Goal: Task Accomplishment & Management: Use online tool/utility

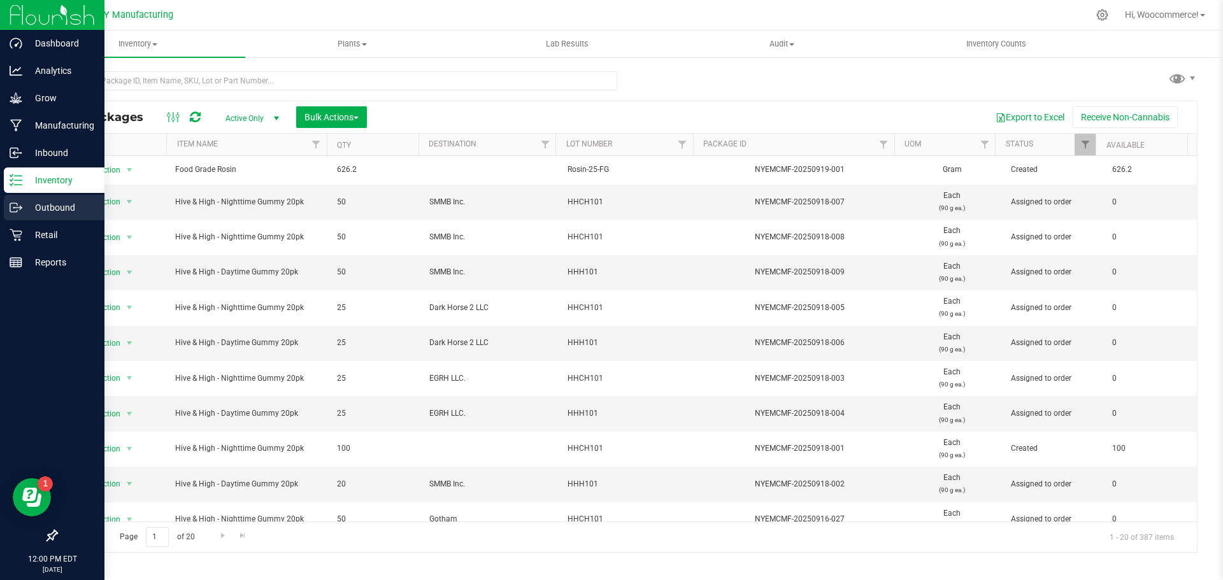
click at [34, 203] on p "Outbound" at bounding box center [60, 207] width 76 height 15
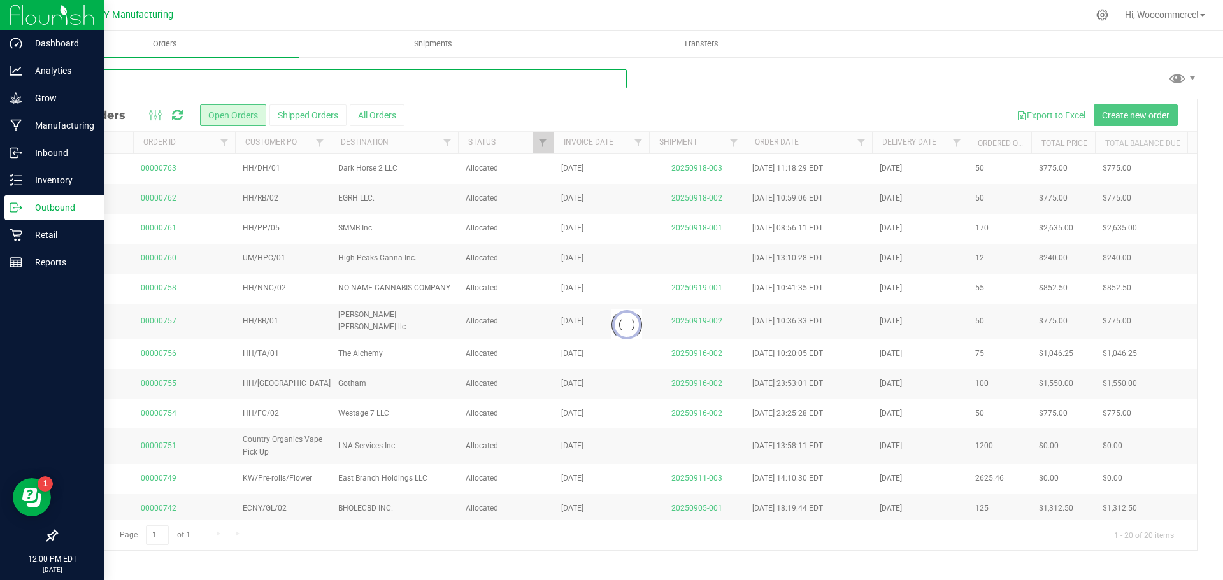
click at [236, 82] on input "text" at bounding box center [341, 78] width 571 height 19
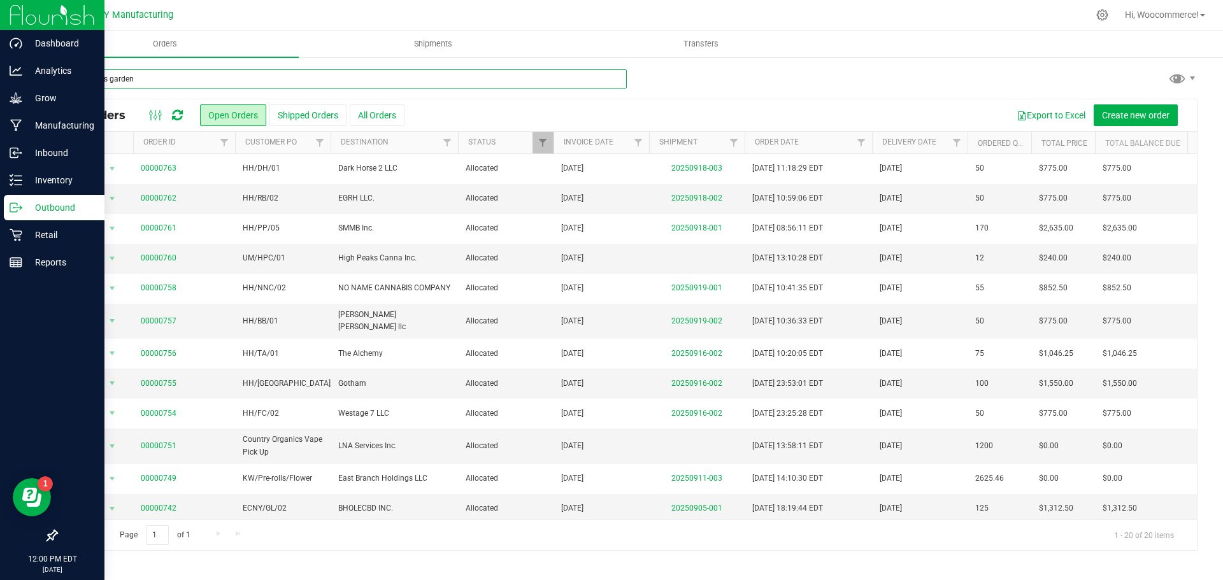
type input "high falls garden"
click at [375, 103] on div "All Orders Open Orders Shipped Orders All Orders Export to Excel Create new ord…" at bounding box center [627, 115] width 1140 height 32
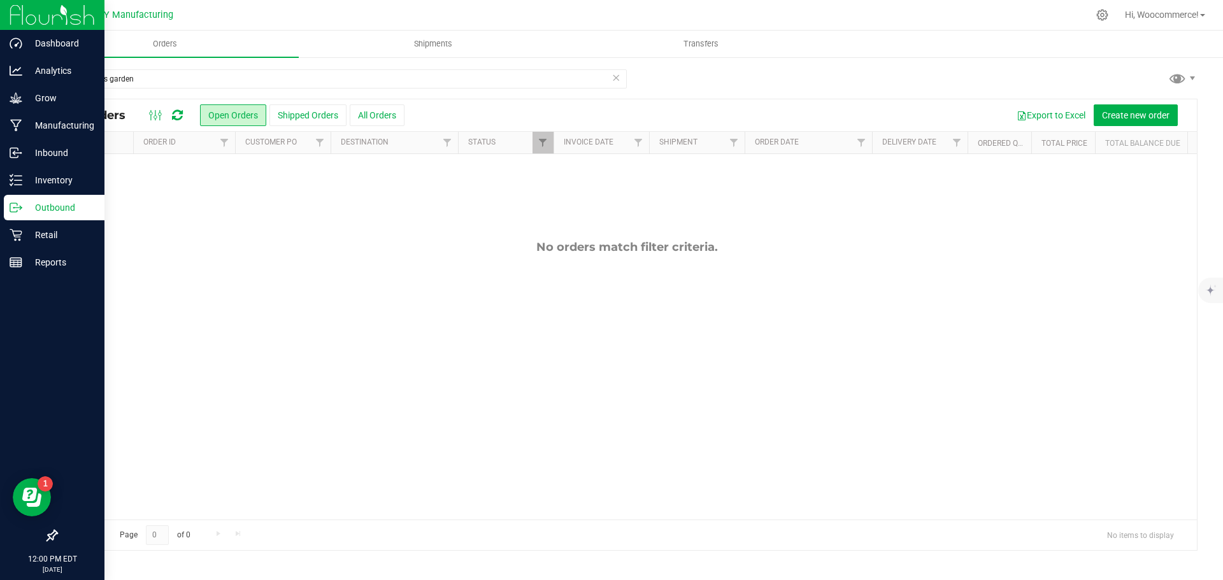
click at [359, 113] on button "All Orders" at bounding box center [377, 115] width 55 height 22
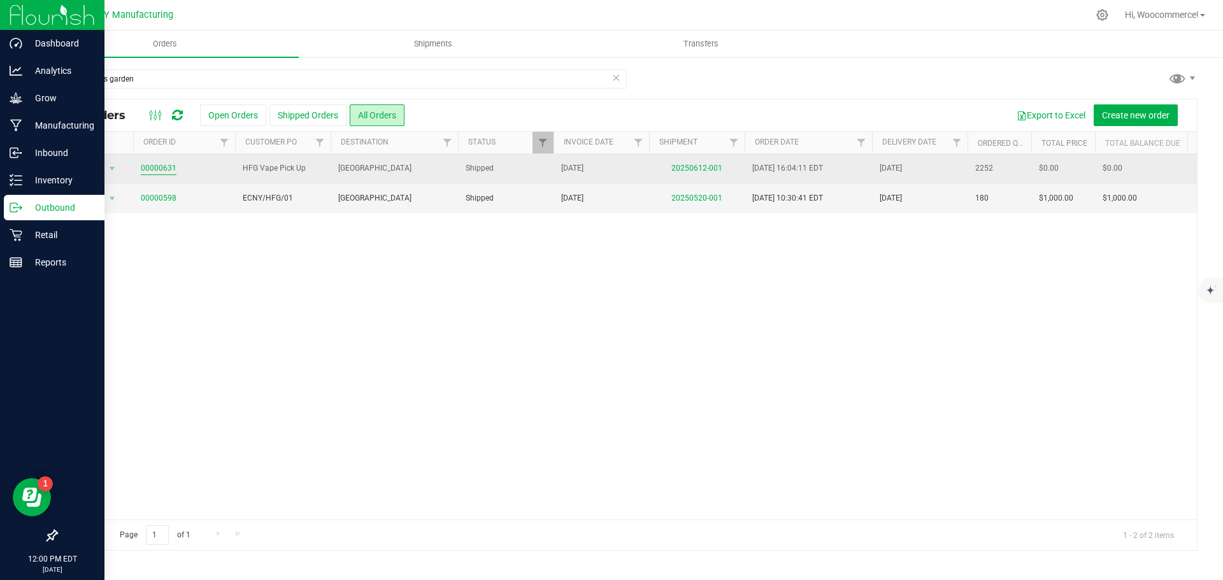
click at [159, 165] on link "00000631" at bounding box center [159, 168] width 36 height 12
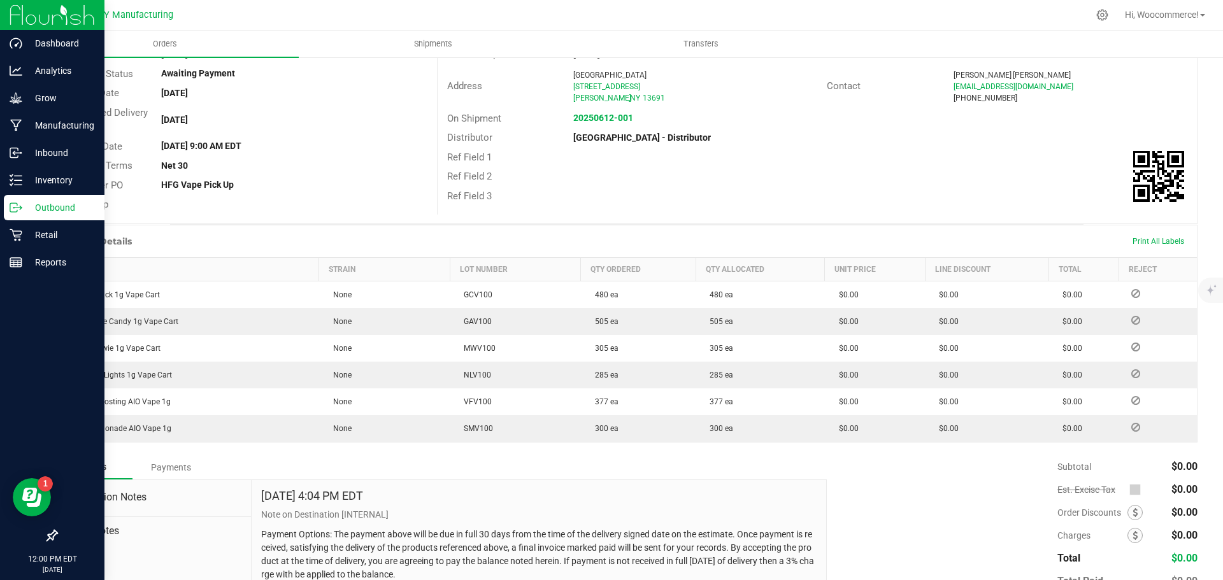
scroll to position [131, 0]
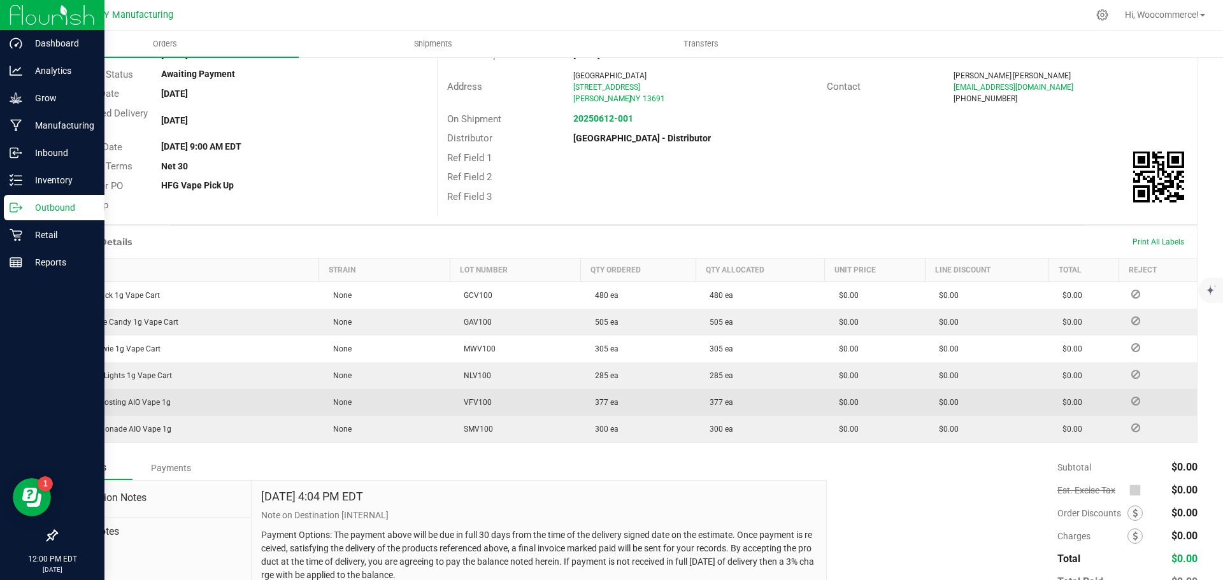
click at [1131, 402] on icon at bounding box center [1135, 402] width 9 height 8
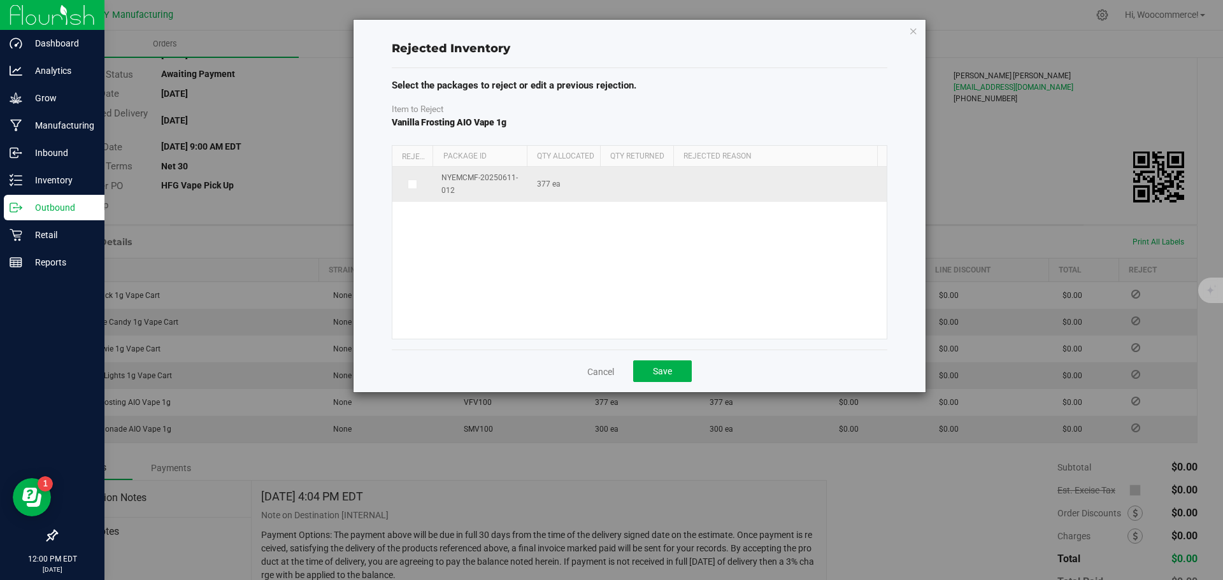
click at [419, 186] on label at bounding box center [413, 185] width 26 height 10
click at [0, 0] on input "checkbox" at bounding box center [0, 0] width 0 height 0
click at [703, 190] on span at bounding box center [774, 185] width 175 height 18
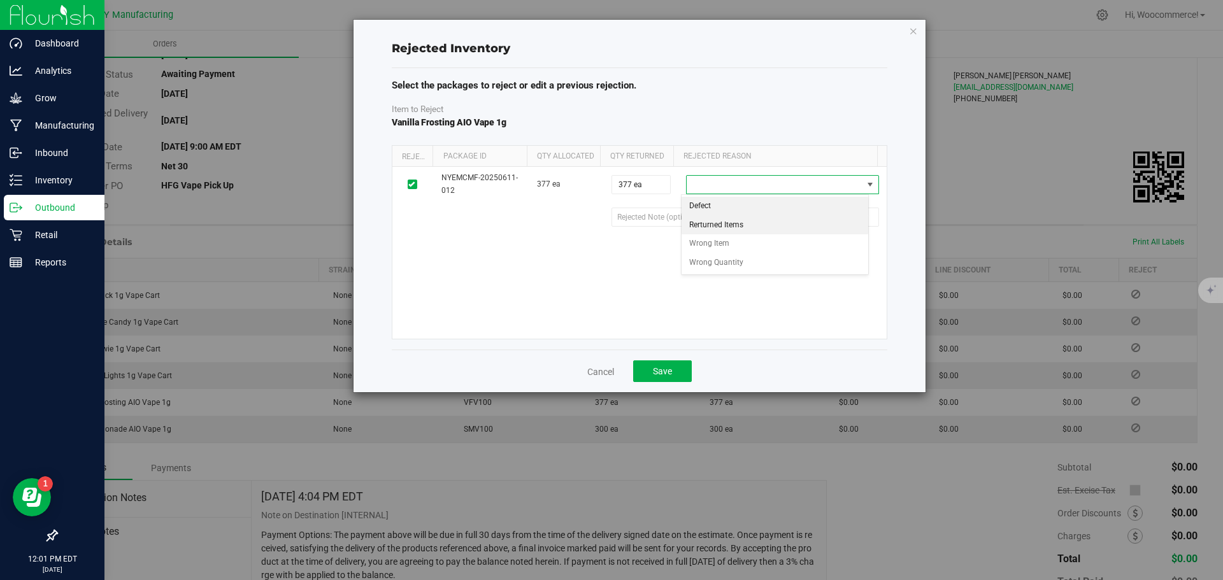
click at [701, 222] on li "Rerturned Items" at bounding box center [775, 225] width 187 height 19
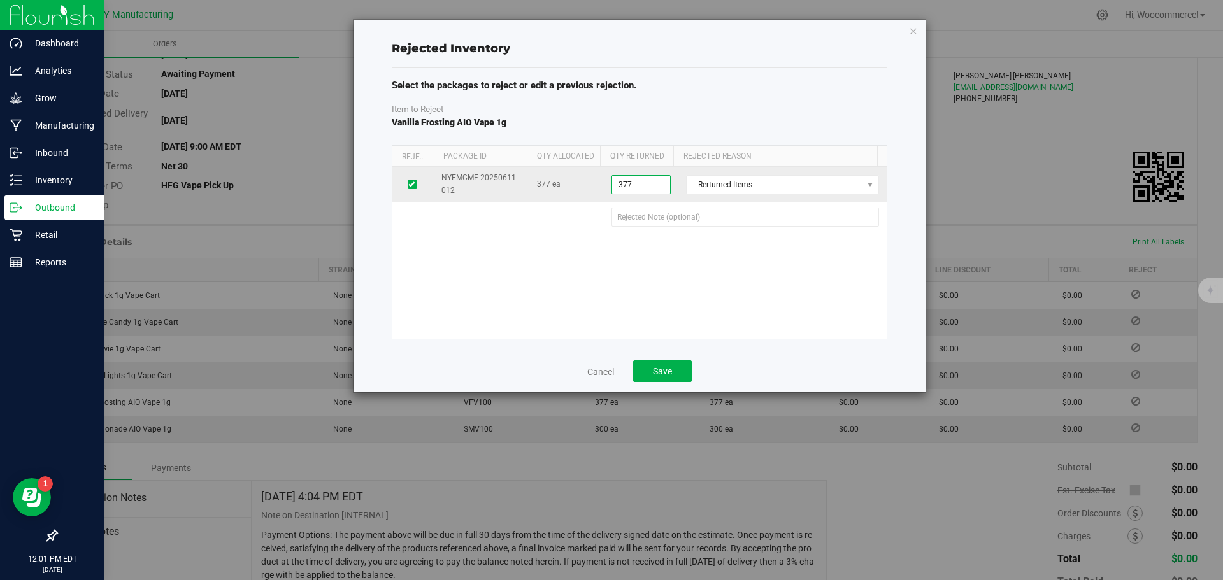
click at [654, 187] on span "377 ea 377" at bounding box center [641, 184] width 59 height 19
type input "3"
type input "326"
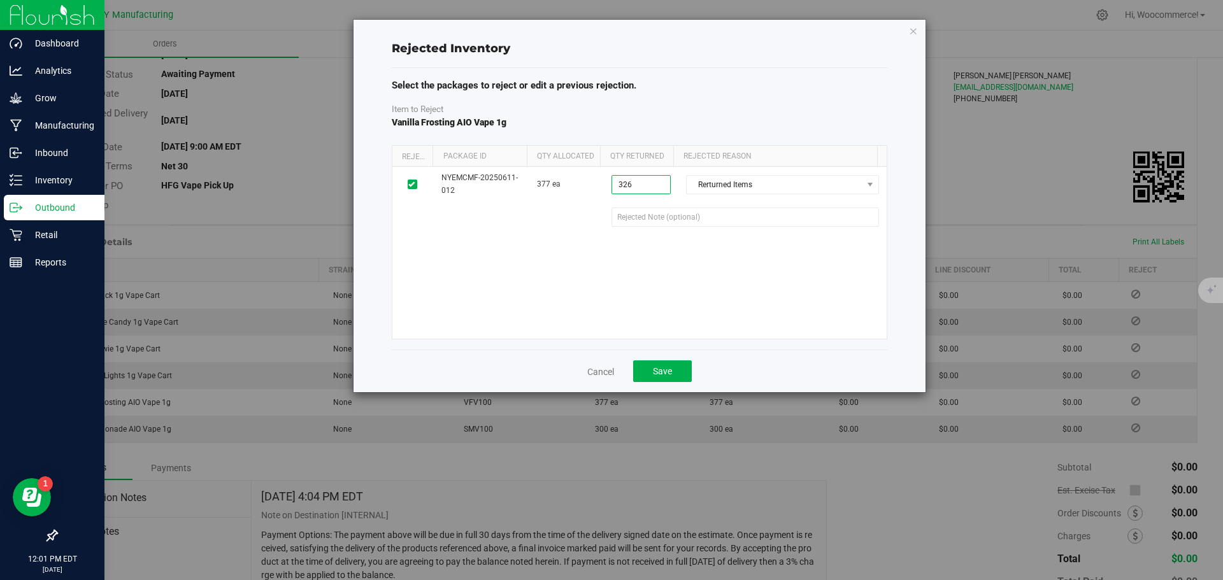
type input "326 ea"
click at [687, 298] on div "NYEMCMF-20250611-012 377 ea 326 ea 326 Rerturned Items Defect Rerturned Items W…" at bounding box center [639, 253] width 494 height 172
click at [675, 369] on button "Save" at bounding box center [662, 372] width 59 height 22
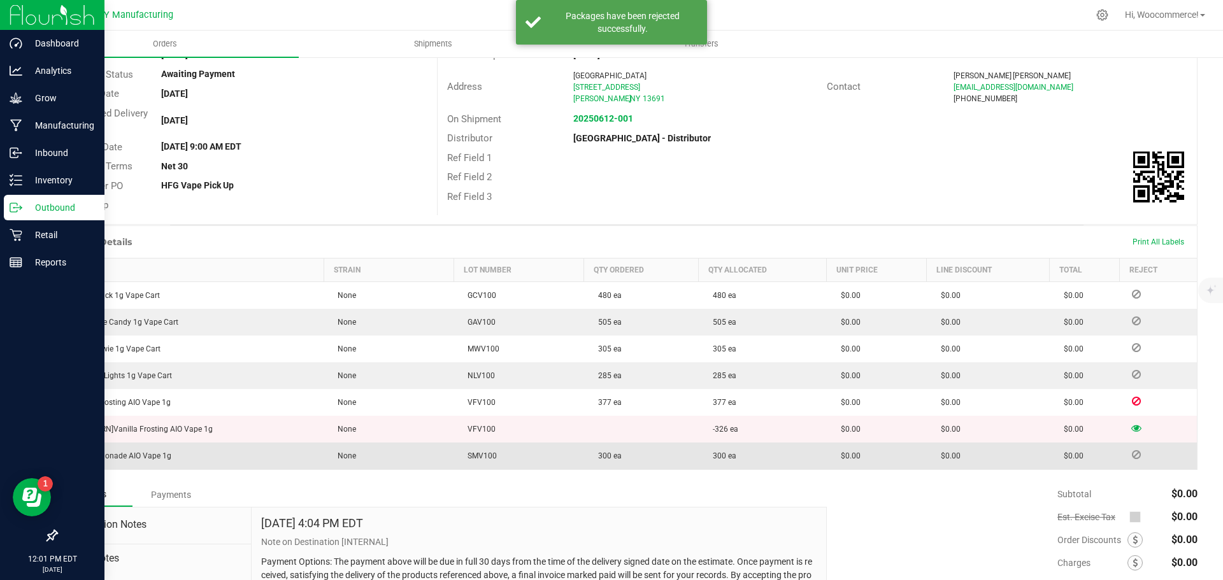
click at [1132, 455] on icon at bounding box center [1136, 455] width 9 height 8
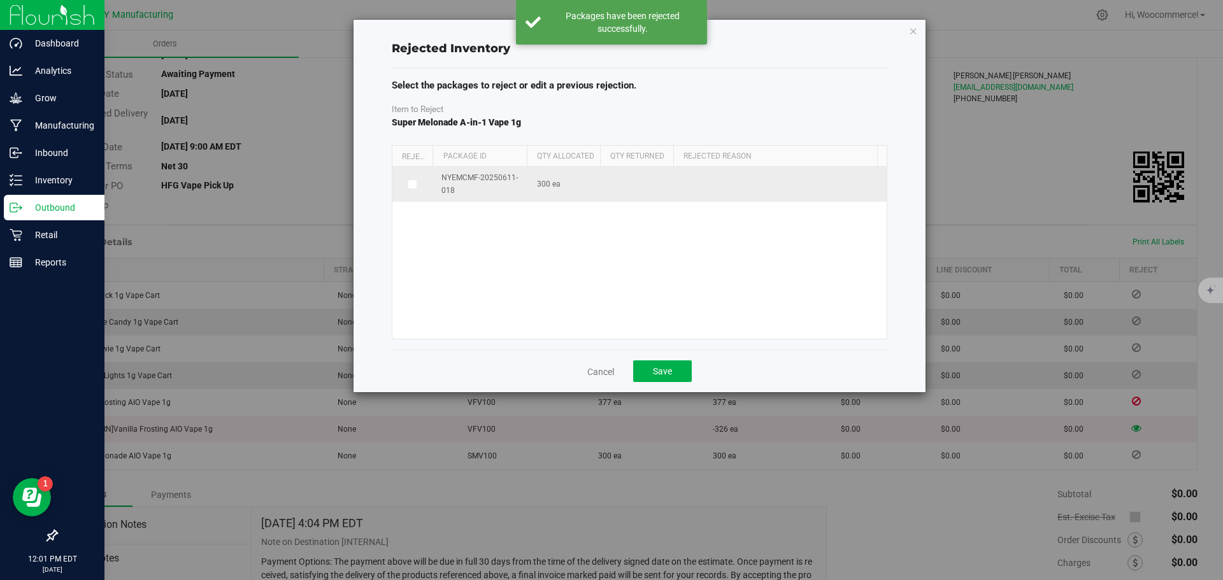
click at [434, 186] on td "NYEMCMF-20250611-018" at bounding box center [482, 184] width 96 height 34
click at [415, 184] on span at bounding box center [413, 185] width 10 height 10
click at [0, 0] on input "checkbox" at bounding box center [0, 0] width 0 height 0
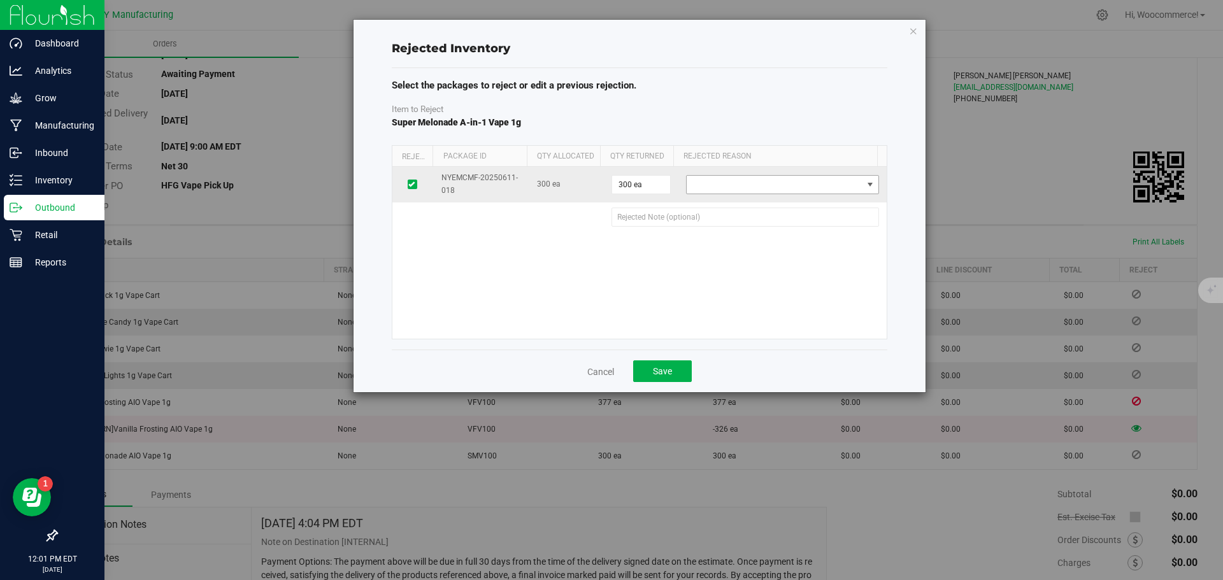
click at [738, 185] on span at bounding box center [774, 185] width 175 height 18
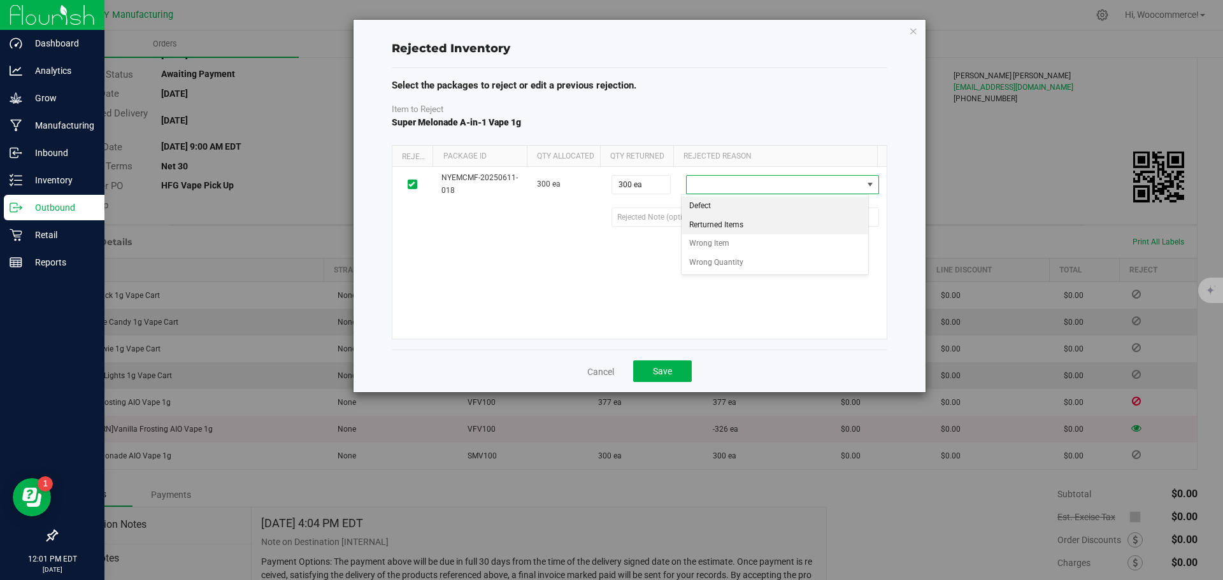
click at [728, 222] on li "Rerturned Items" at bounding box center [775, 225] width 187 height 19
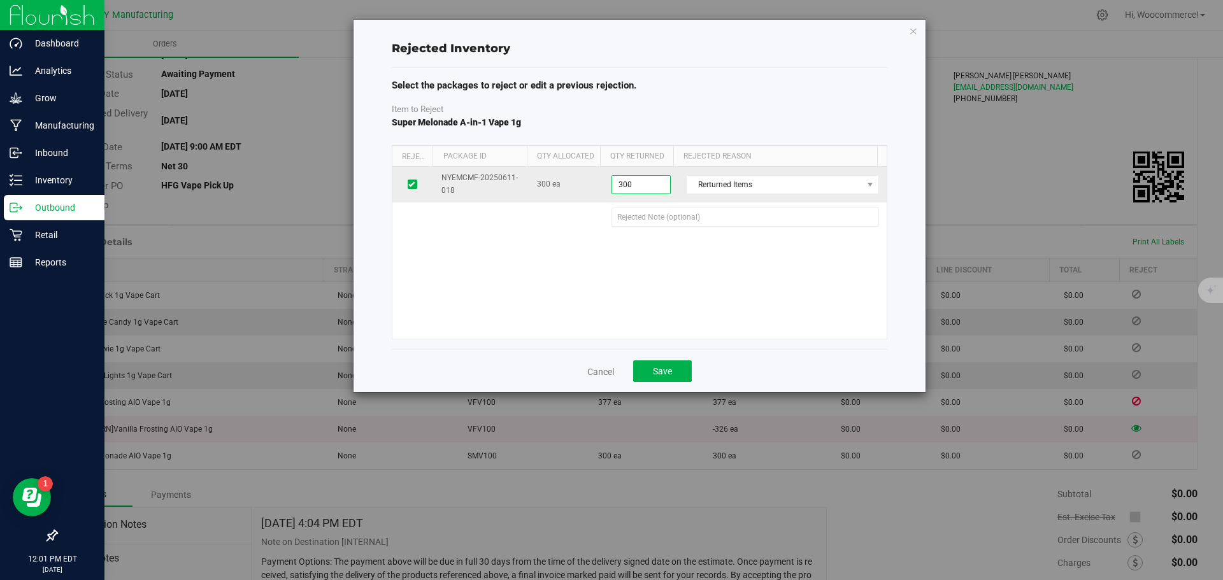
click at [657, 188] on span "300 ea 300" at bounding box center [641, 184] width 59 height 19
type input "3"
type input "235"
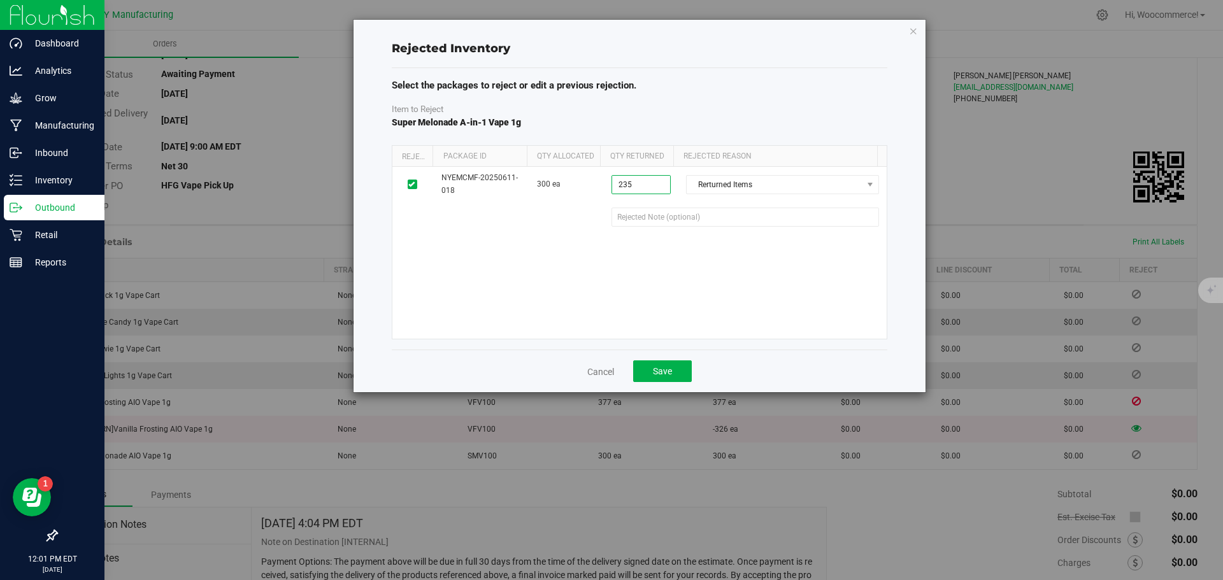
type input "235 ea"
click at [663, 257] on div "NYEMCMF-20250611-018 300 ea 235 ea 235 Rerturned Items Defect Rerturned Items W…" at bounding box center [639, 253] width 494 height 172
click at [663, 368] on span "Save" at bounding box center [662, 371] width 19 height 10
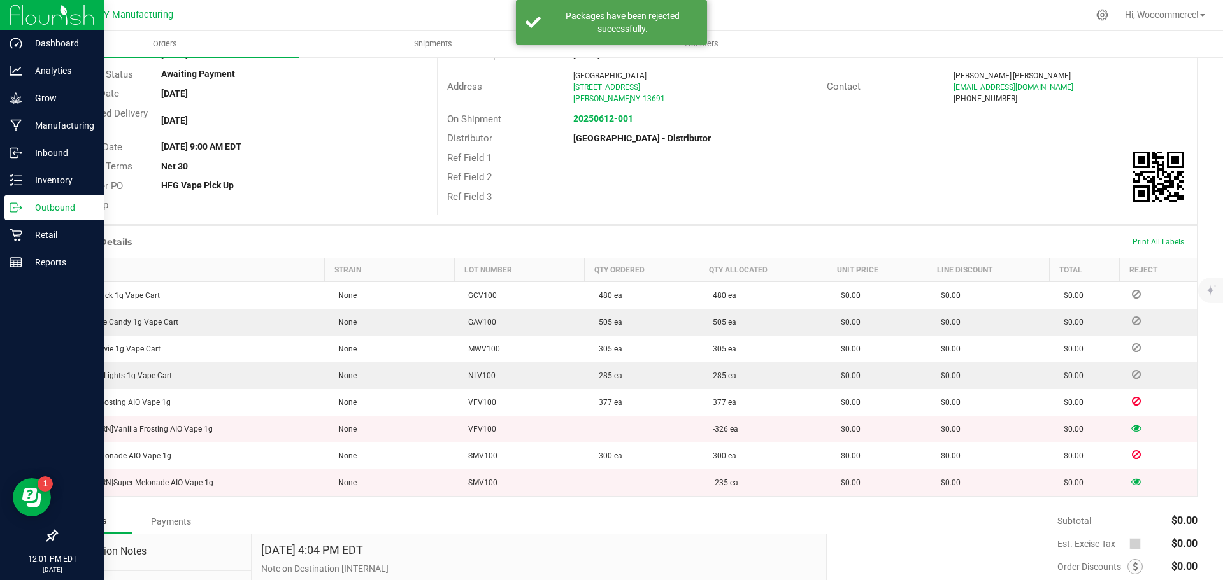
scroll to position [0, 0]
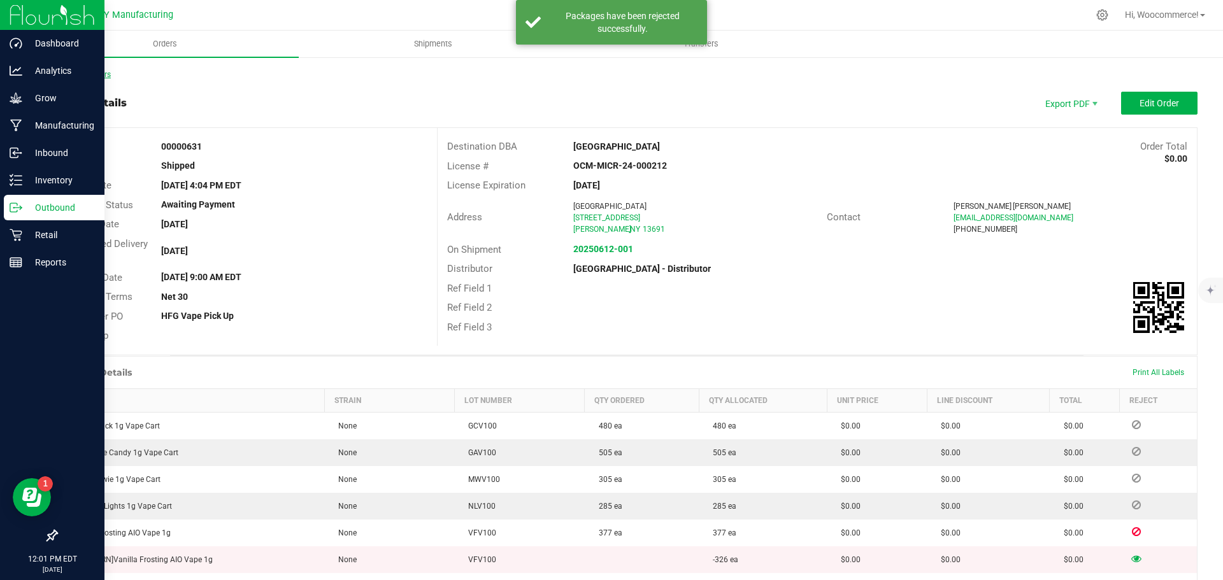
click at [104, 71] on link "Back to Orders" at bounding box center [83, 74] width 55 height 9
